Goal: Task Accomplishment & Management: Use online tool/utility

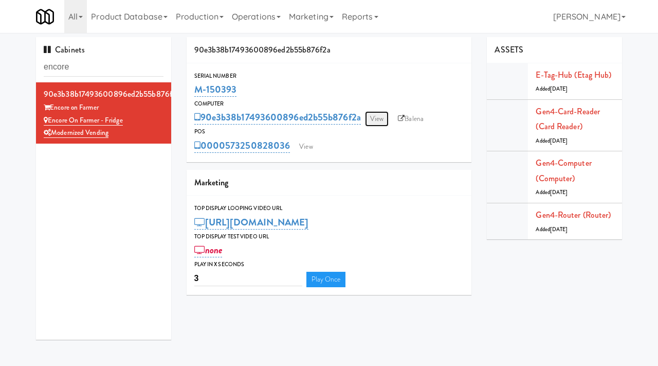
click at [369, 119] on link "View" at bounding box center [377, 118] width 24 height 15
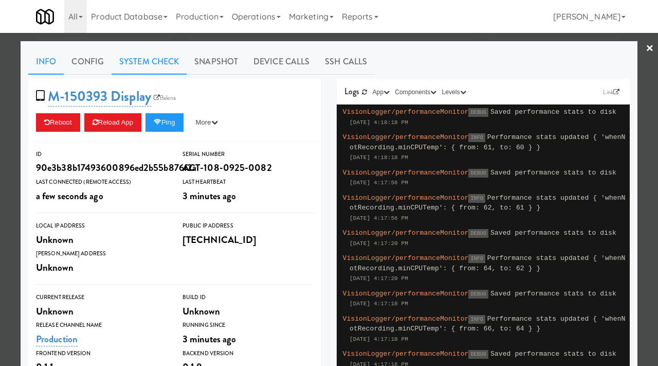
click at [147, 69] on link "System Check" at bounding box center [149, 62] width 75 height 26
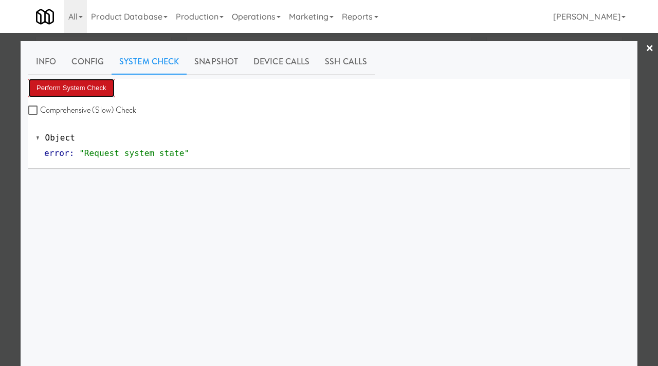
click at [70, 87] on button "Perform System Check" at bounding box center [71, 88] width 86 height 19
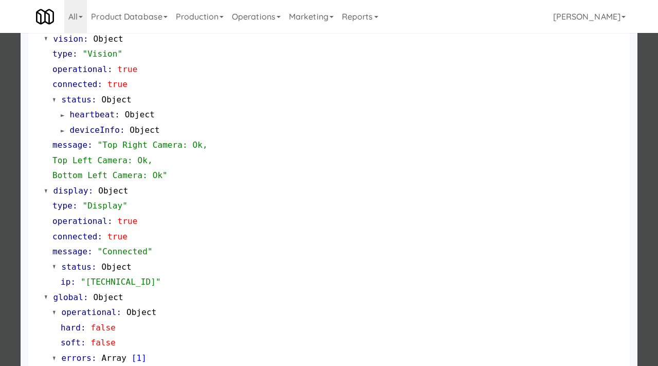
scroll to position [379, 0]
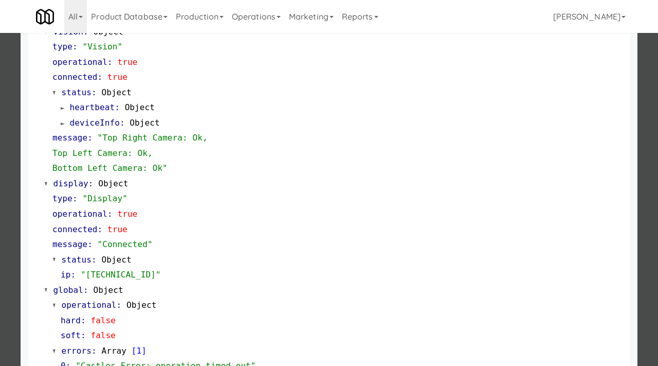
click at [2, 201] on div at bounding box center [329, 183] width 658 height 366
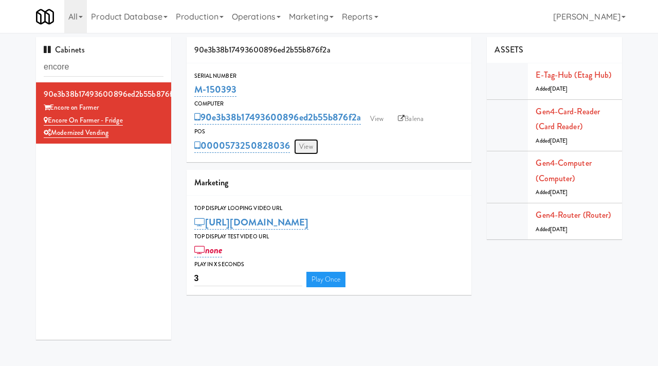
click at [299, 146] on link "View" at bounding box center [306, 146] width 24 height 15
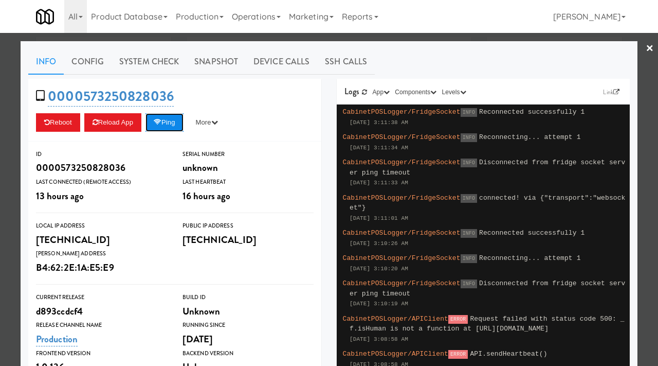
click at [163, 116] on button "Ping" at bounding box center [165, 122] width 38 height 19
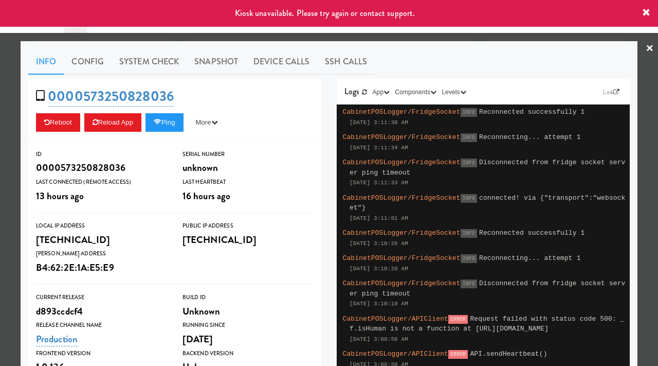
click at [8, 161] on div at bounding box center [329, 183] width 658 height 366
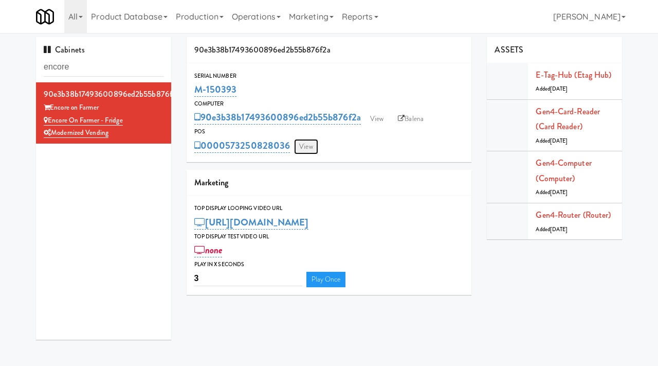
click at [304, 150] on link "View" at bounding box center [306, 146] width 24 height 15
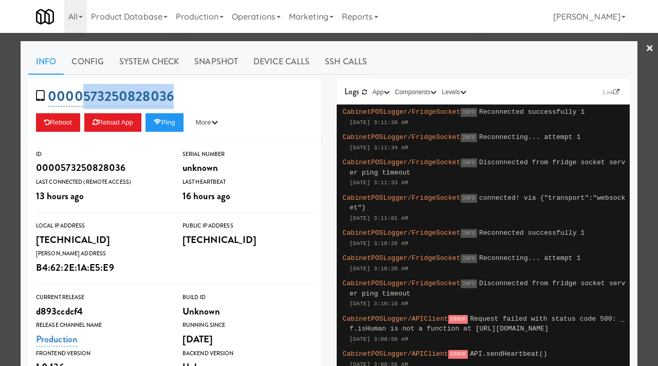
drag, startPoint x: 181, startPoint y: 92, endPoint x: 80, endPoint y: 96, distance: 101.9
click at [80, 96] on div "0000573250828036 Reboot Reload App Ping More Ping Server Restart Server Force R…" at bounding box center [174, 110] width 293 height 63
copy link "573250828036"
click at [0, 237] on div at bounding box center [329, 183] width 658 height 366
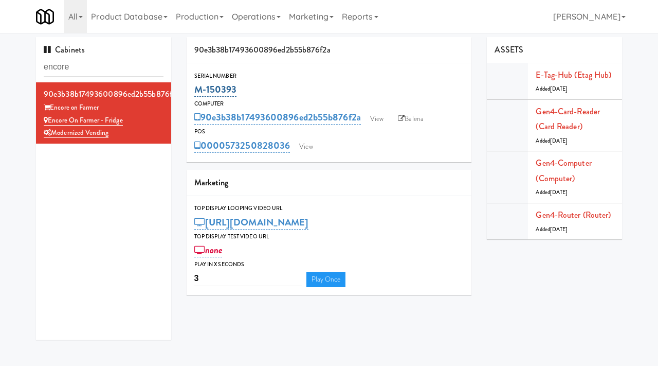
drag, startPoint x: 240, startPoint y: 92, endPoint x: 195, endPoint y: 90, distance: 44.8
click at [195, 90] on div "M-150393" at bounding box center [329, 89] width 270 height 17
copy link "M-150393"
click at [310, 141] on link "View" at bounding box center [306, 146] width 24 height 15
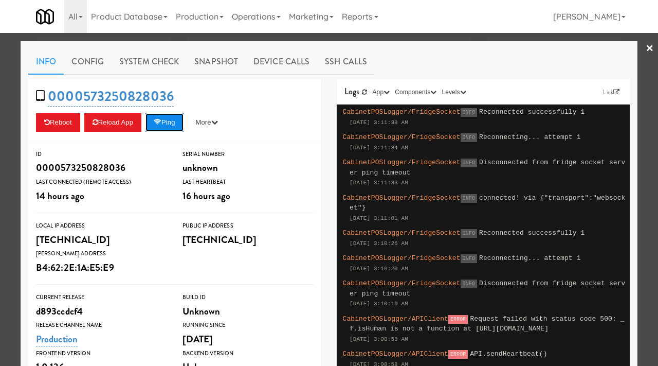
click at [161, 121] on icon at bounding box center [158, 122] width 8 height 7
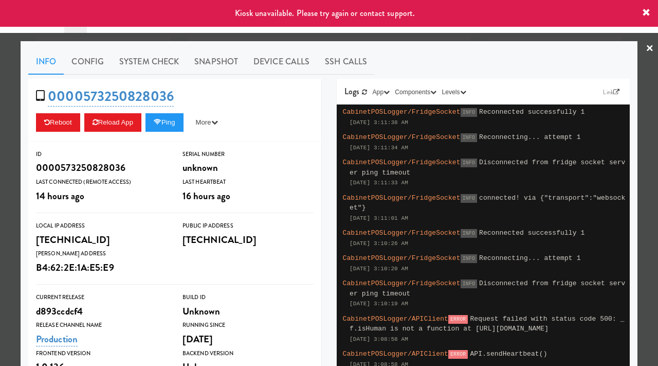
click at [8, 126] on div at bounding box center [329, 183] width 658 height 366
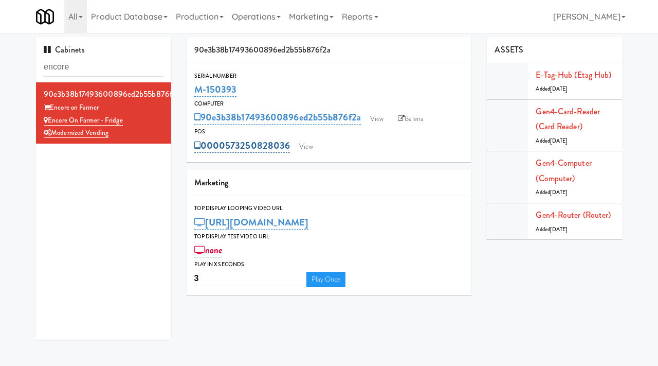
drag, startPoint x: 290, startPoint y: 139, endPoint x: 227, endPoint y: 146, distance: 64.2
click at [227, 146] on div "0000573250828036 View" at bounding box center [329, 145] width 270 height 17
copy link "573250828036"
